Goal: Navigation & Orientation: Find specific page/section

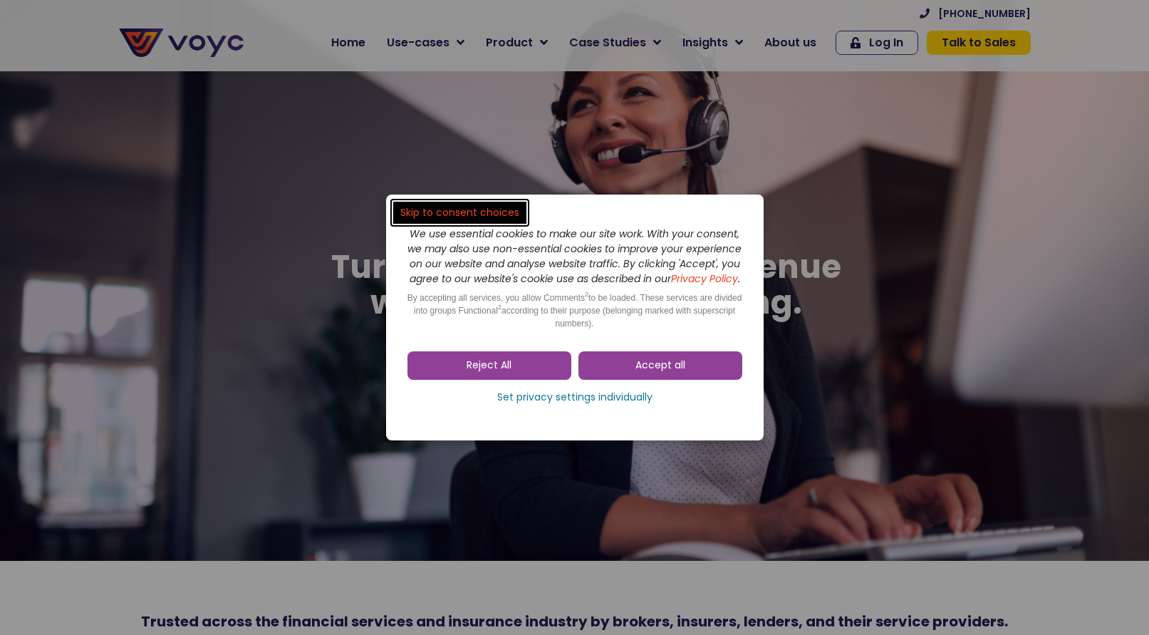
drag, startPoint x: 0, startPoint y: 0, endPoint x: 501, endPoint y: 378, distance: 627.1
click at [495, 373] on span "Reject All" at bounding box center [489, 365] width 45 height 14
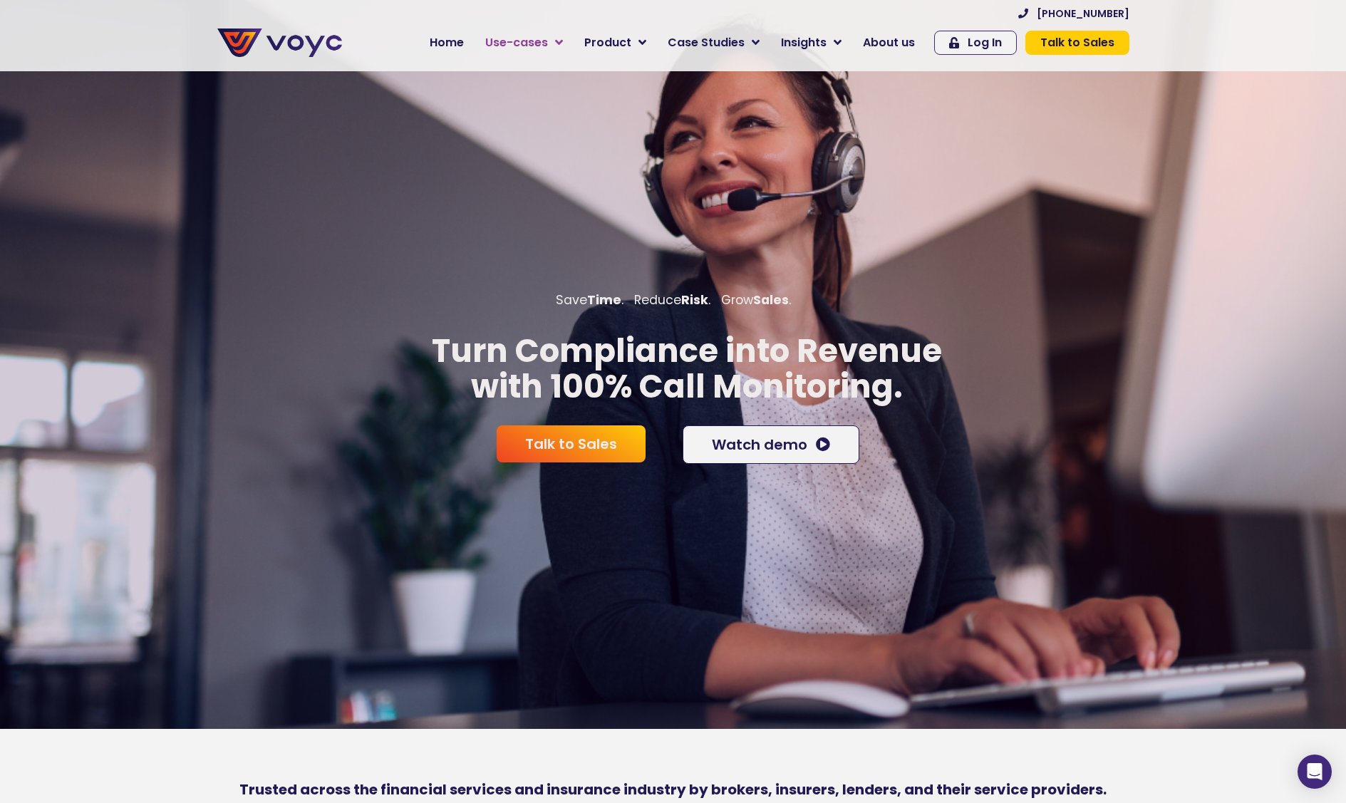
click at [563, 41] on icon at bounding box center [559, 42] width 8 height 13
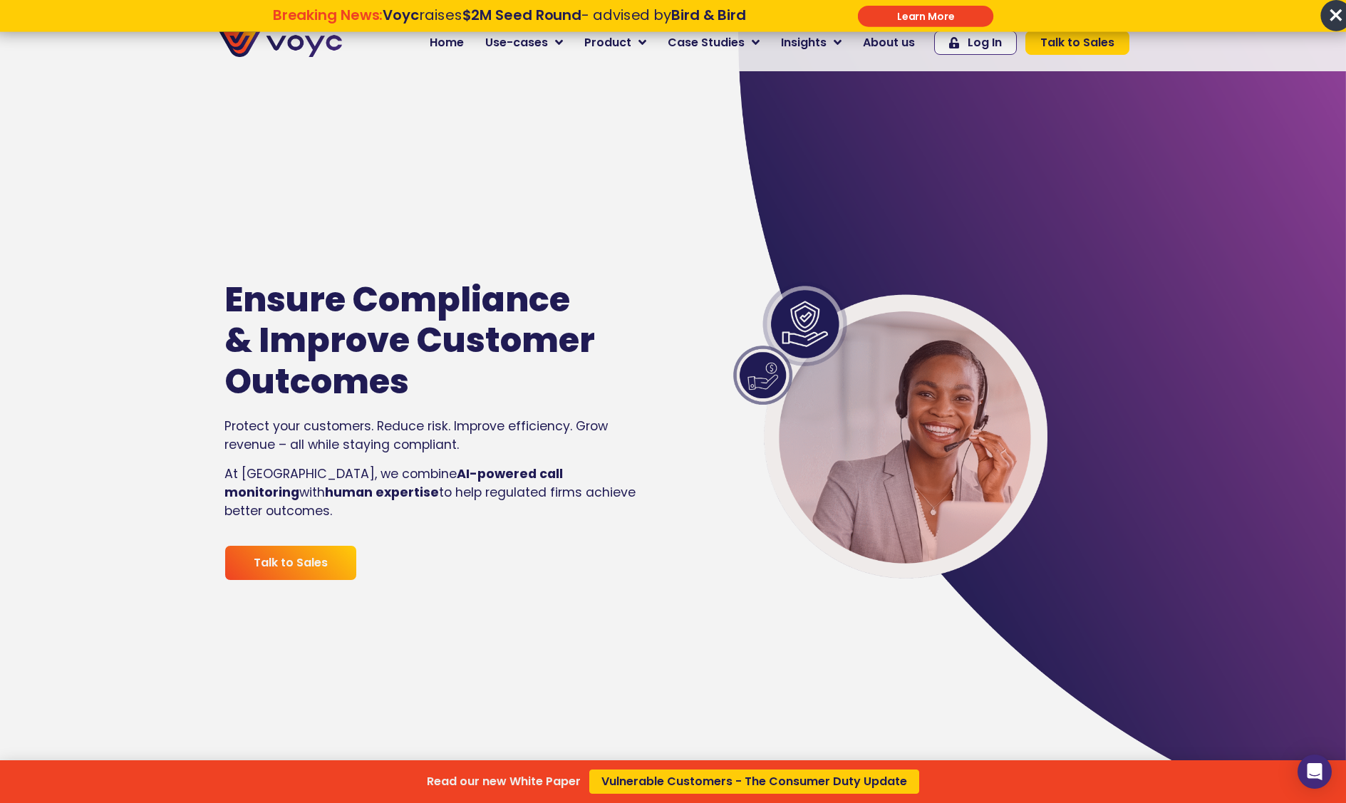
click at [1333, 11] on span "×" at bounding box center [1335, 15] width 31 height 31
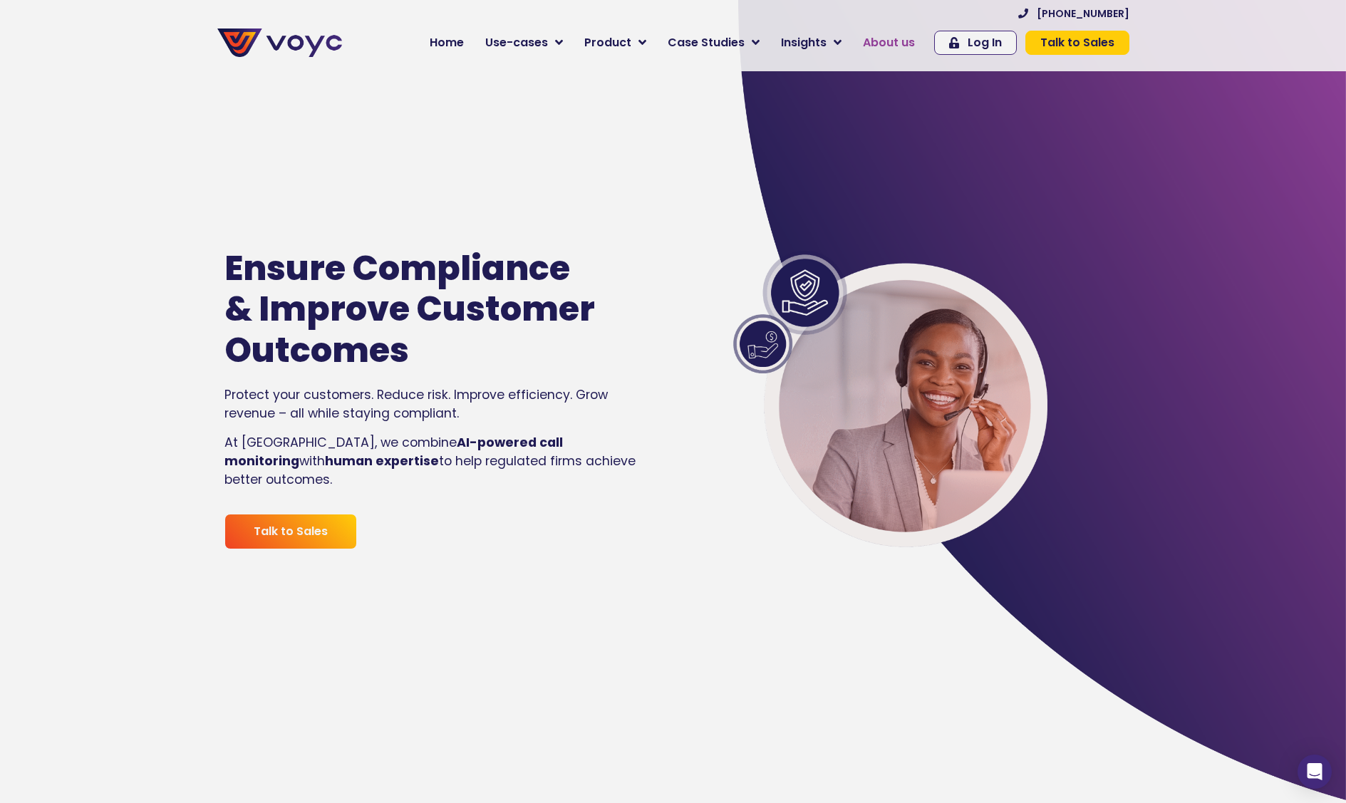
click at [900, 52] on link "About us" at bounding box center [888, 42] width 73 height 28
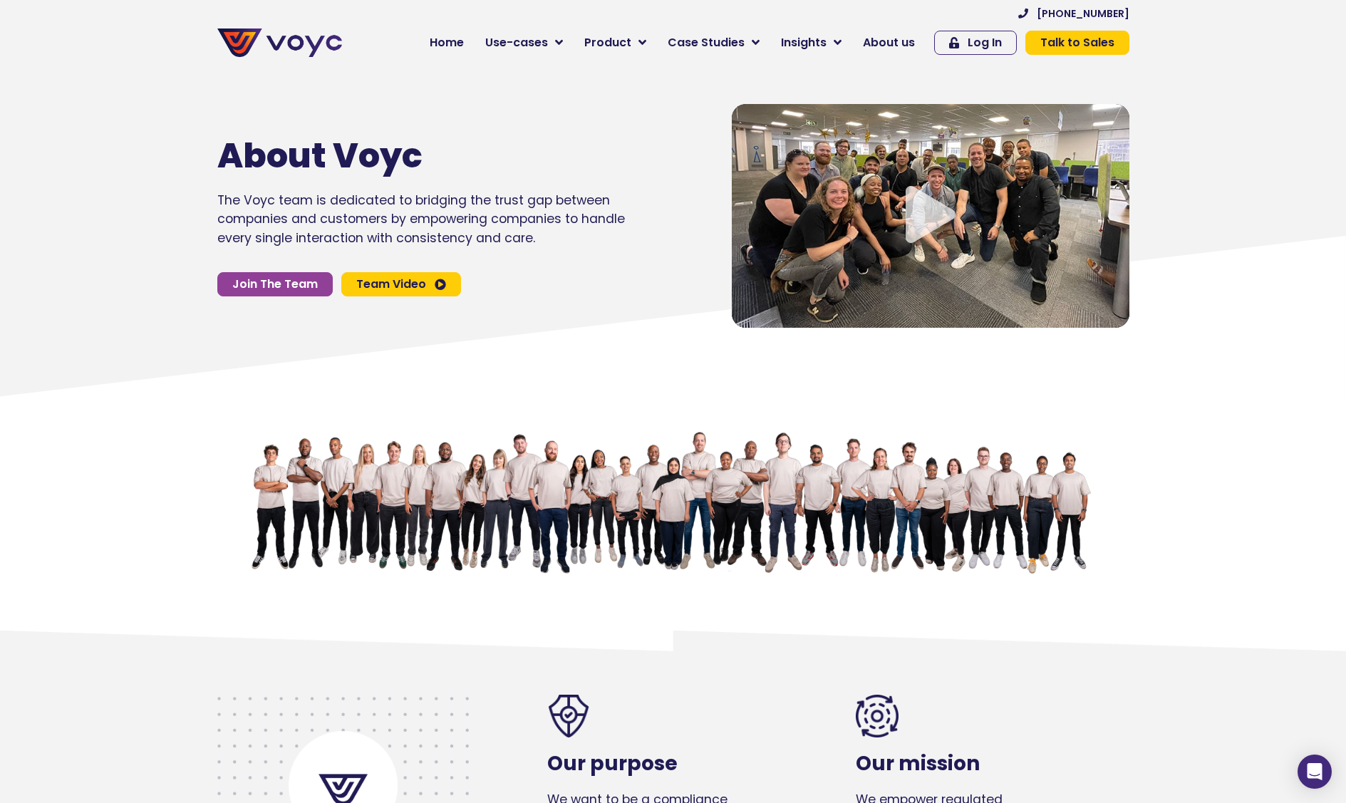
click at [912, 220] on icon "Video play button" at bounding box center [930, 214] width 50 height 57
